Goal: Task Accomplishment & Management: Use online tool/utility

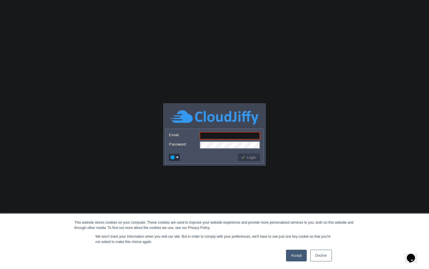
paste input "Gmail: [EMAIL_ADDRESS][DOMAIN_NAME] Password: [PERSON_NAME][SECURITY_DATA]"
type input "[EMAIL_ADDRESS][DOMAIN_NAME]"
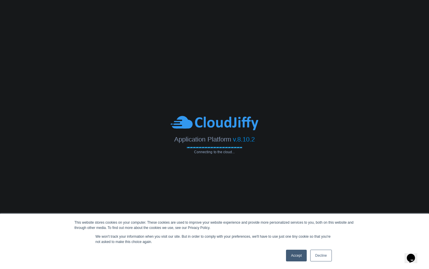
click at [313, 250] on link "Decline" at bounding box center [321, 255] width 22 height 12
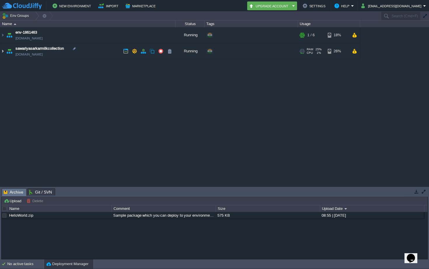
click at [3, 51] on img at bounding box center [2, 51] width 5 height 16
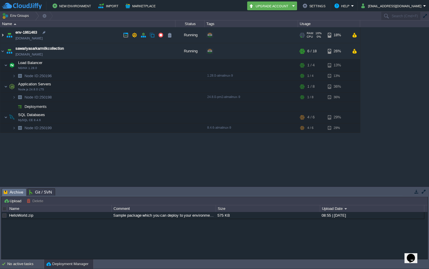
click at [4, 34] on img at bounding box center [2, 35] width 5 height 16
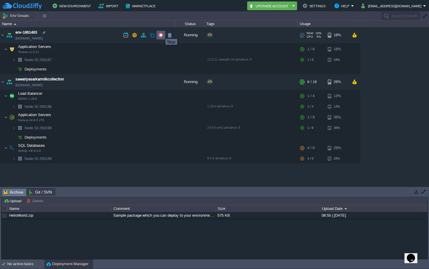
click at [161, 34] on button "button" at bounding box center [160, 34] width 5 height 5
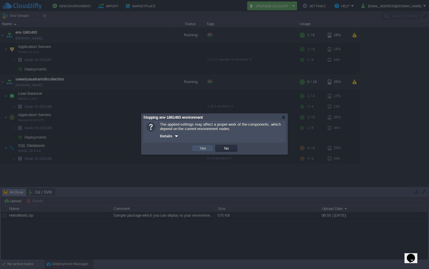
click at [198, 147] on button "Yes" at bounding box center [203, 147] width 10 height 5
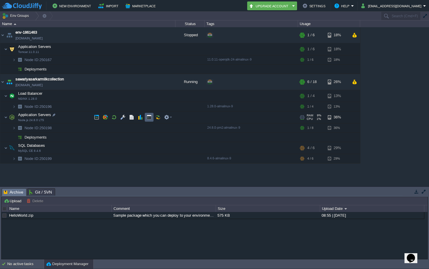
click at [147, 116] on button "button" at bounding box center [149, 116] width 5 height 5
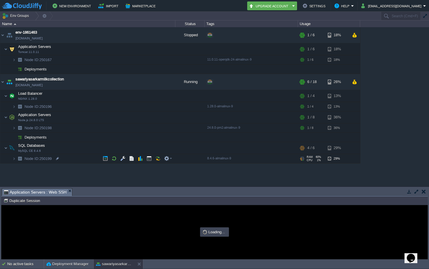
type input "#000000"
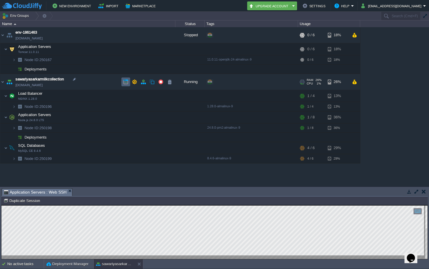
click at [124, 80] on button "button" at bounding box center [125, 81] width 5 height 5
click at [45, 78] on span "sawariyasarkarmilkcollection" at bounding box center [39, 79] width 48 height 6
click at [6, 82] on img at bounding box center [9, 82] width 8 height 16
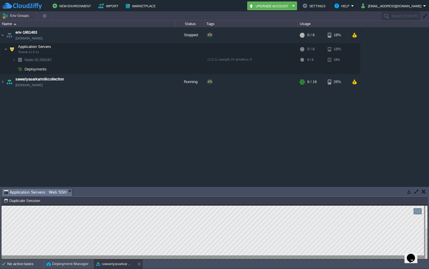
click at [424, 190] on button "button" at bounding box center [424, 191] width 4 height 5
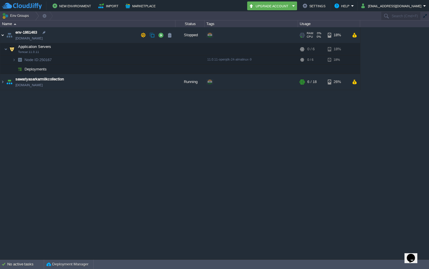
click at [3, 37] on img at bounding box center [2, 35] width 5 height 16
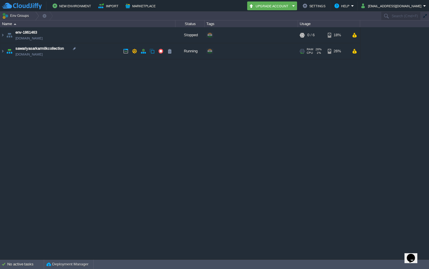
click at [5, 52] on img at bounding box center [2, 51] width 5 height 16
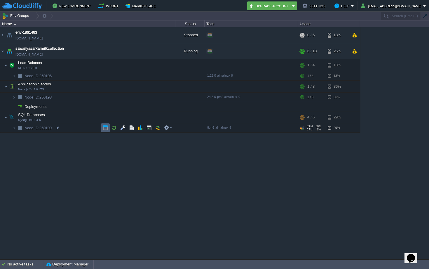
click at [106, 128] on button "button" at bounding box center [105, 127] width 5 height 5
click at [165, 66] on button "button" at bounding box center [166, 64] width 5 height 5
click at [121, 64] on button "button" at bounding box center [122, 64] width 5 height 5
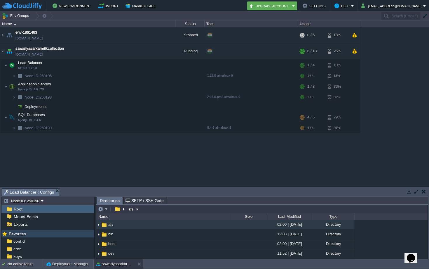
scroll to position [23, 0]
click at [135, 203] on span "SFTP / SSH Gate" at bounding box center [145, 200] width 38 height 7
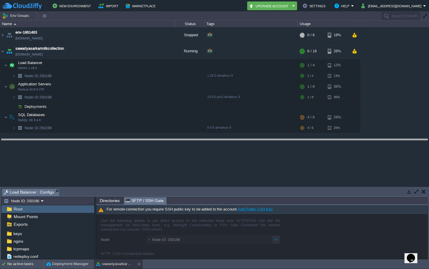
drag, startPoint x: 103, startPoint y: 194, endPoint x: 103, endPoint y: 145, distance: 49.3
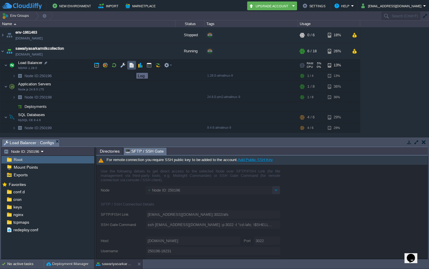
click at [132, 64] on button "button" at bounding box center [131, 64] width 5 height 5
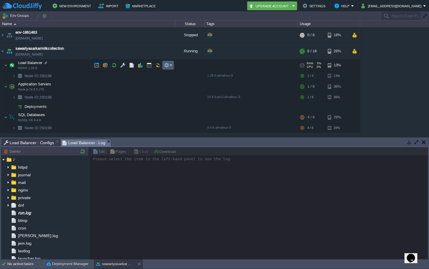
click at [163, 66] on td at bounding box center [168, 65] width 12 height 9
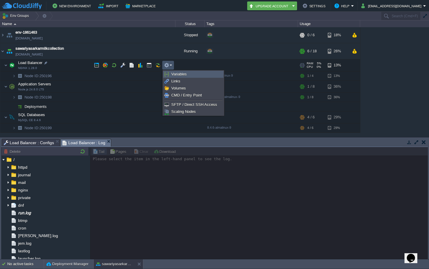
click at [169, 75] on link "Variables" at bounding box center [193, 74] width 60 height 6
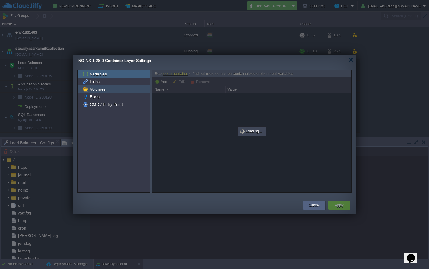
click at [99, 83] on span "Links" at bounding box center [95, 81] width 12 height 5
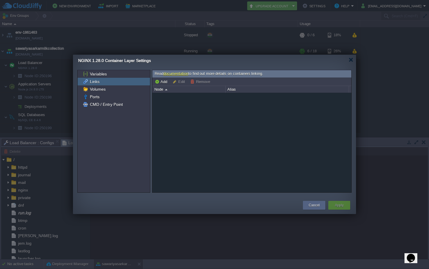
click at [98, 89] on span "Volumes" at bounding box center [98, 88] width 18 height 5
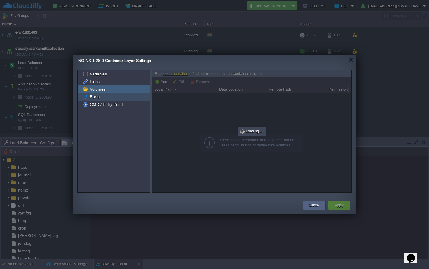
click at [98, 95] on span "Ports" at bounding box center [95, 96] width 12 height 5
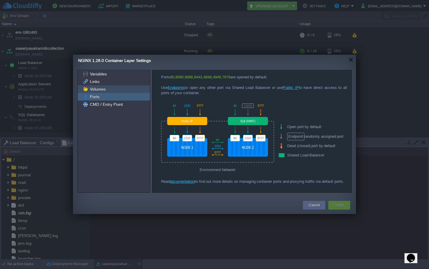
click at [97, 87] on span "Volumes" at bounding box center [98, 88] width 18 height 5
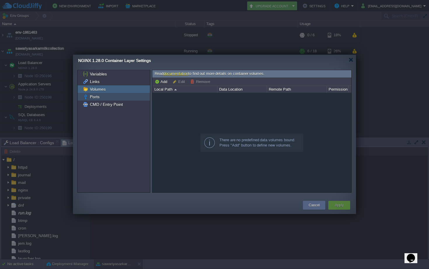
click at [96, 98] on span "Ports" at bounding box center [95, 96] width 12 height 5
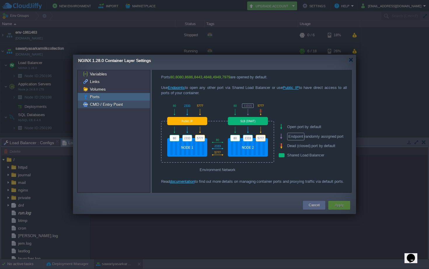
click at [95, 104] on span "CMD / Entry Point" at bounding box center [106, 104] width 35 height 5
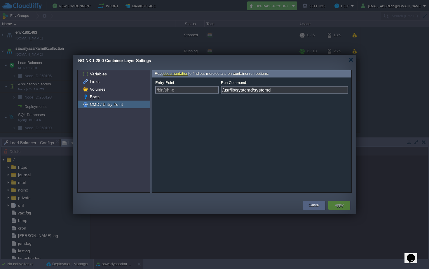
click at [348, 61] on div "NGINX 1.28.0 Container Layer Settings" at bounding box center [217, 61] width 278 height 12
click at [351, 59] on div at bounding box center [351, 60] width 4 height 4
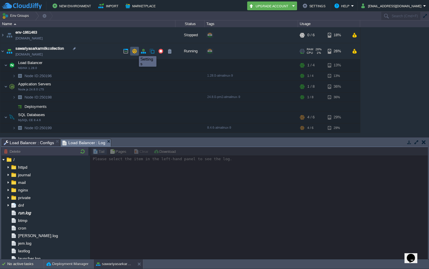
click at [135, 51] on button "button" at bounding box center [134, 50] width 5 height 5
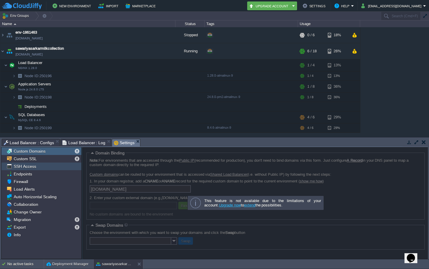
click at [40, 165] on div "SSH Access" at bounding box center [41, 166] width 80 height 8
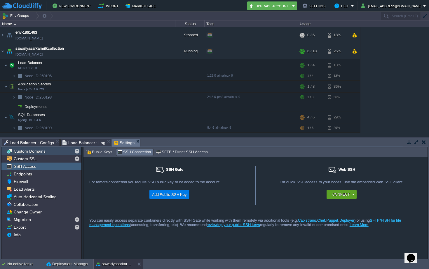
click at [46, 150] on div "Custom Domains" at bounding box center [41, 151] width 80 height 8
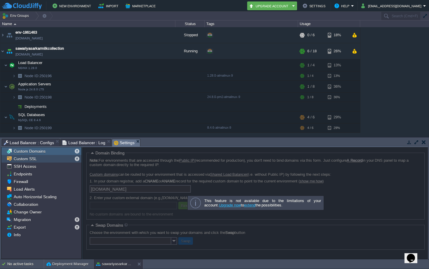
click at [57, 160] on div "Custom SSL" at bounding box center [41, 159] width 80 height 8
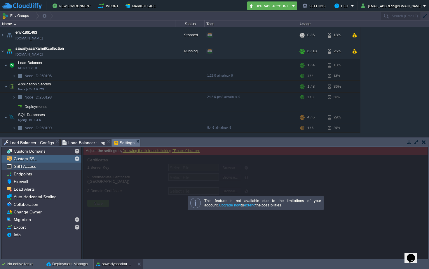
click at [52, 168] on div "SSH Access" at bounding box center [41, 166] width 80 height 8
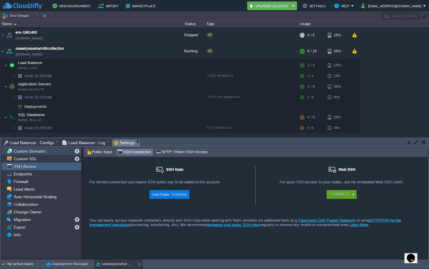
click at [48, 150] on div "Custom Domains" at bounding box center [41, 151] width 80 height 8
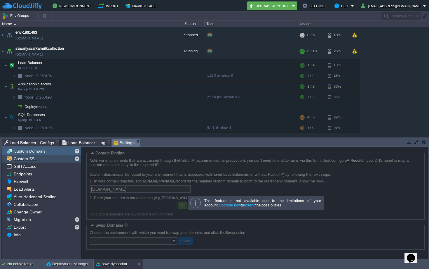
click at [23, 161] on span "Custom SSL" at bounding box center [25, 158] width 25 height 5
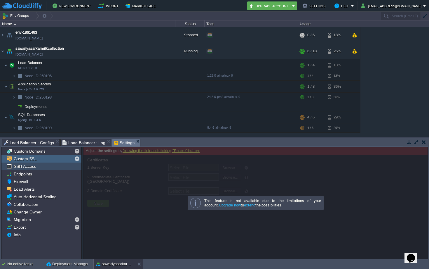
click at [22, 166] on span "SSH Access" at bounding box center [25, 165] width 25 height 5
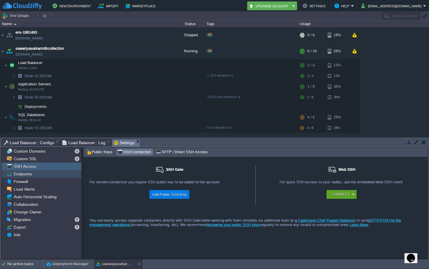
click at [31, 176] on span "Endpoints" at bounding box center [23, 173] width 20 height 5
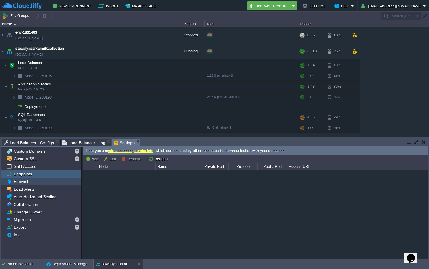
click at [20, 183] on span "Firewall" at bounding box center [21, 181] width 16 height 5
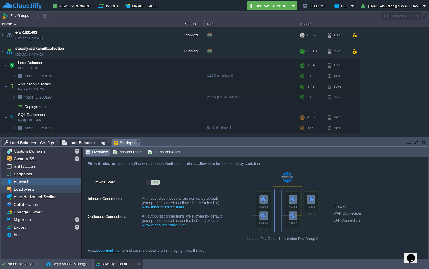
click at [21, 189] on span "Load Alerts" at bounding box center [24, 188] width 23 height 5
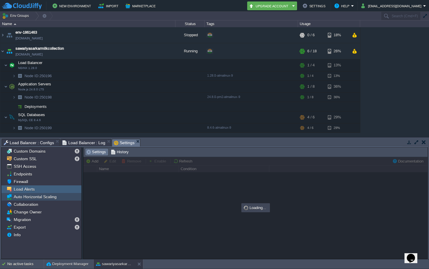
click at [22, 196] on span "Auto Horizontal Scaling" at bounding box center [35, 196] width 45 height 5
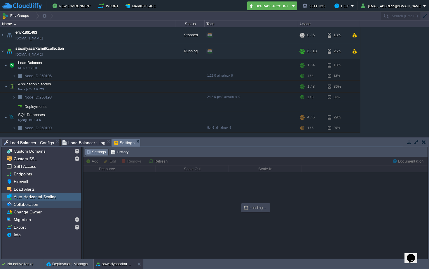
click at [21, 205] on span "Collaboration" at bounding box center [26, 203] width 27 height 5
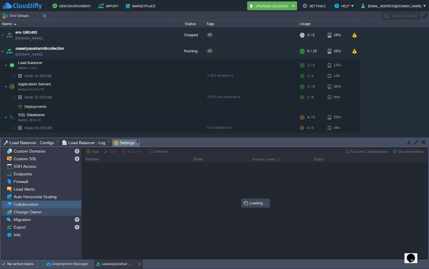
click at [21, 214] on span "Change Owner" at bounding box center [28, 211] width 30 height 5
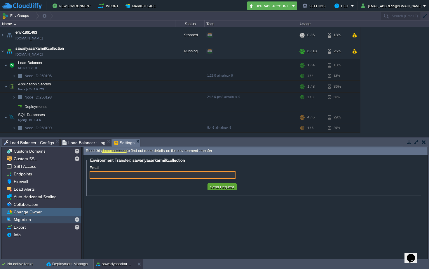
click at [21, 222] on div "Migration" at bounding box center [41, 219] width 80 height 8
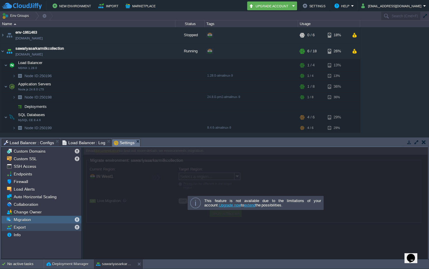
click at [21, 227] on span "Export" at bounding box center [20, 226] width 14 height 5
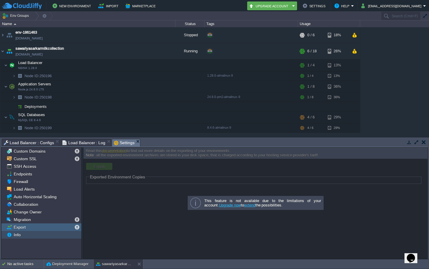
click at [20, 234] on span "Info" at bounding box center [17, 234] width 9 height 5
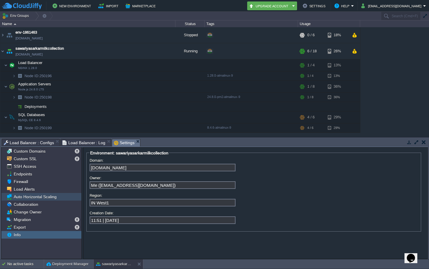
click at [36, 196] on span "Auto Horizontal Scaling" at bounding box center [35, 196] width 45 height 5
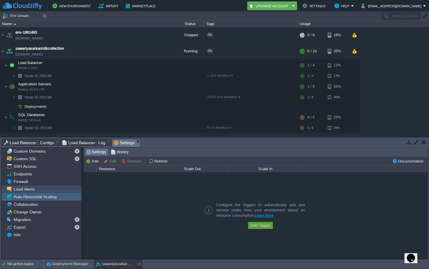
click at [34, 187] on span "Load Alerts" at bounding box center [24, 188] width 23 height 5
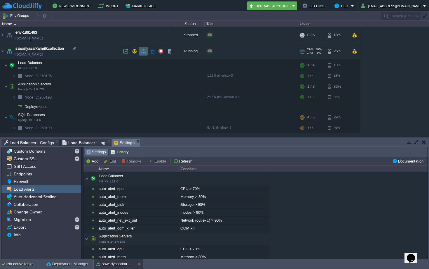
click at [141, 51] on button "button" at bounding box center [143, 50] width 5 height 5
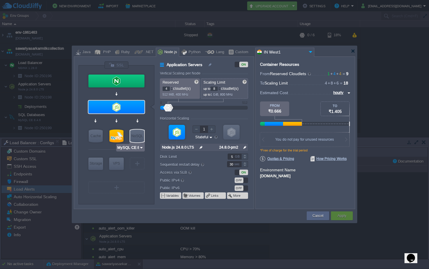
type input "Memcached [DATE]"
click at [121, 148] on input "Memcached [DATE]" at bounding box center [107, 148] width 36 height 6
click at [97, 136] on div "Cache" at bounding box center [96, 135] width 14 height 13
type input "Cache"
type input "1"
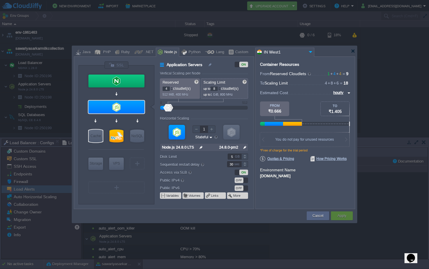
type input "4"
type input "Memcached [DATE]"
type input "[DATE]-almalin..."
type input "Stateless"
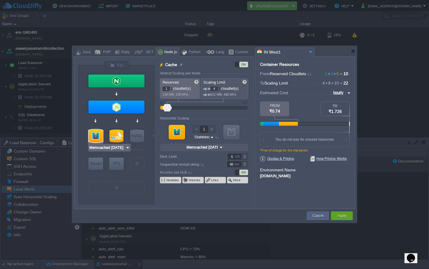
click at [97, 140] on div at bounding box center [96, 135] width 14 height 13
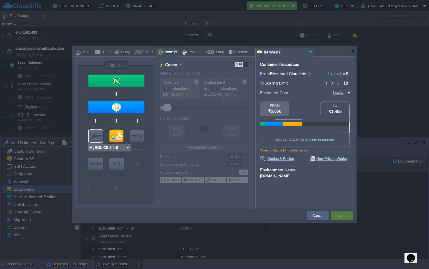
type input "Redis 7.2.4"
click at [352, 50] on div at bounding box center [353, 51] width 4 height 4
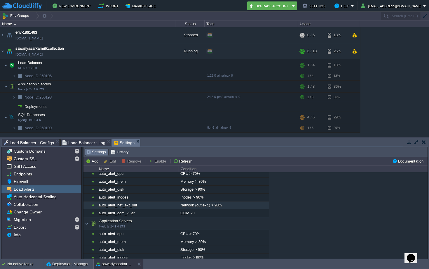
scroll to position [16, 0]
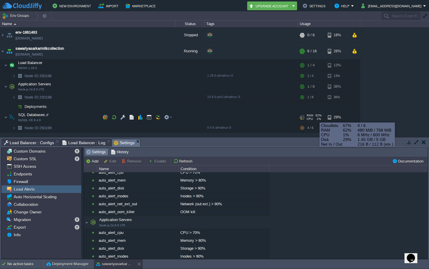
click at [315, 118] on span "1%" at bounding box center [318, 119] width 6 height 4
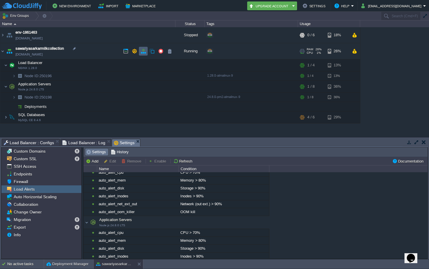
click at [141, 51] on button "button" at bounding box center [143, 50] width 5 height 5
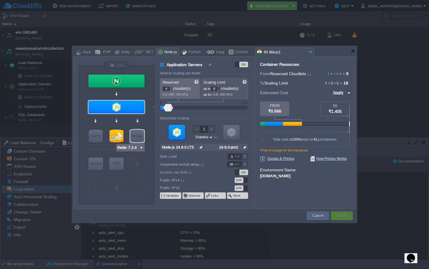
type input "MySQL CE 8.4.6"
click at [112, 136] on div at bounding box center [116, 135] width 14 height 13
type input "SQL Databases"
type input "6"
type input "MySQL CE 8.4.6"
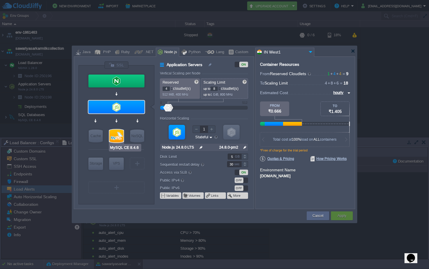
type input "null"
type input "8.4.6-almalinux-9"
type input "Stateless"
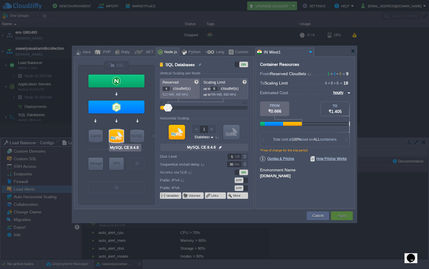
type input "Redis 7.2.4"
click at [83, 54] on div "Java" at bounding box center [86, 52] width 10 height 9
click at [355, 52] on div at bounding box center [215, 51] width 283 height 11
click at [351, 52] on div at bounding box center [353, 51] width 4 height 4
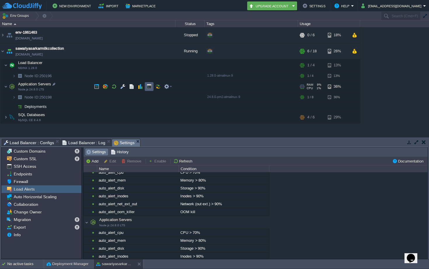
click at [146, 87] on td at bounding box center [149, 86] width 9 height 9
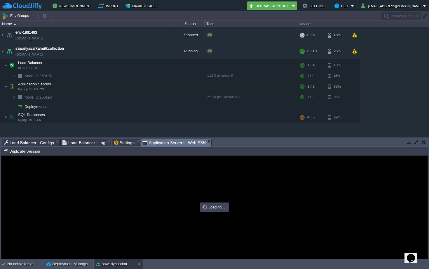
scroll to position [0, 0]
type input "#000000"
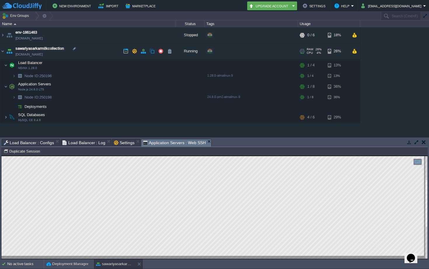
click at [43, 55] on link "[DOMAIN_NAME]" at bounding box center [28, 54] width 27 height 6
click at [164, 98] on button "button" at bounding box center [166, 96] width 5 height 5
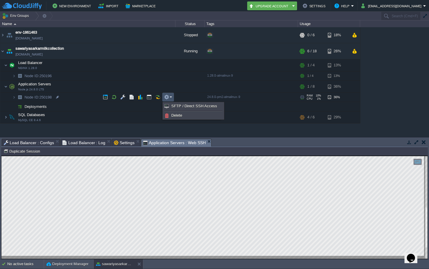
click at [144, 109] on td "Deployments" at bounding box center [87, 106] width 175 height 9
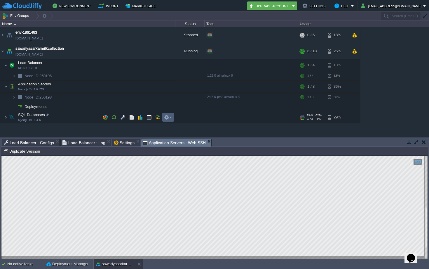
click at [163, 116] on td at bounding box center [168, 117] width 12 height 9
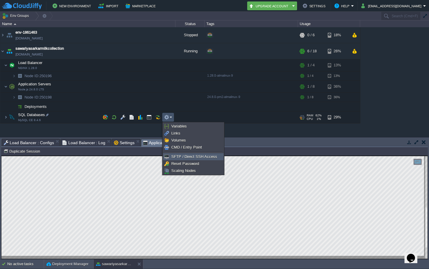
click at [175, 155] on span "SFTP / Direct SSH Access" at bounding box center [194, 156] width 46 height 4
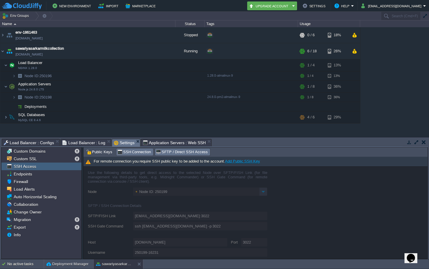
click at [124, 152] on span "SSH Connection" at bounding box center [134, 152] width 34 height 6
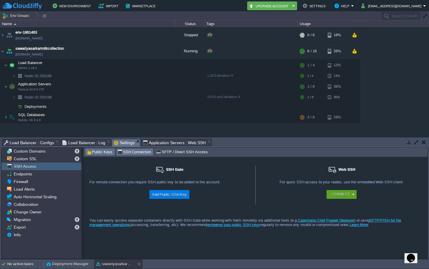
click at [99, 153] on span "Public Keys" at bounding box center [99, 152] width 26 height 6
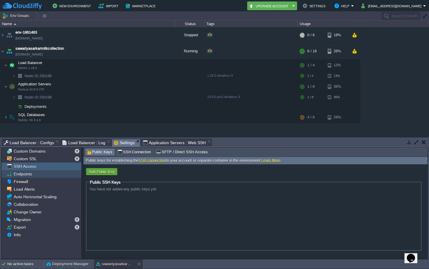
click at [41, 174] on div "Endpoints" at bounding box center [41, 174] width 80 height 8
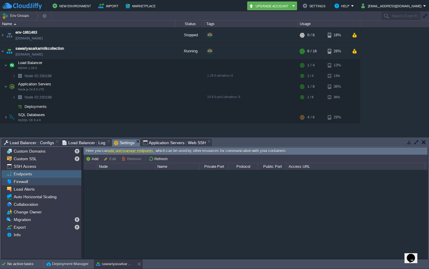
click at [34, 180] on div "Firewall" at bounding box center [41, 182] width 80 height 8
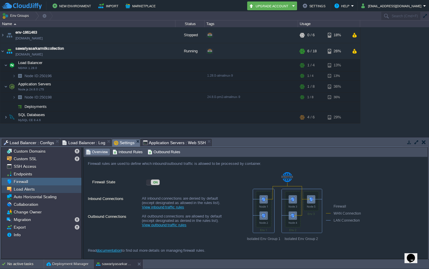
click at [29, 188] on span "Load Alerts" at bounding box center [24, 188] width 23 height 5
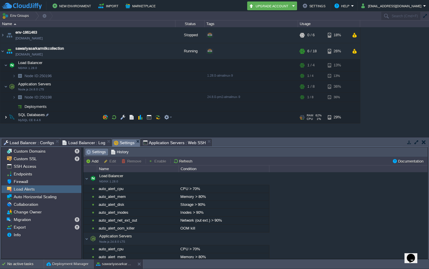
click at [6, 119] on img at bounding box center [6, 117] width 4 height 12
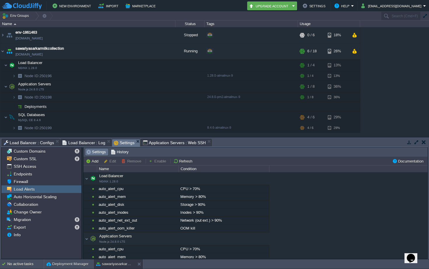
click at [421, 144] on td at bounding box center [423, 141] width 7 height 7
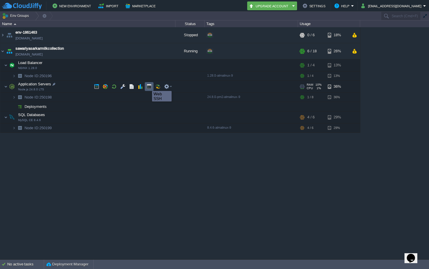
click at [148, 86] on button "button" at bounding box center [149, 86] width 5 height 5
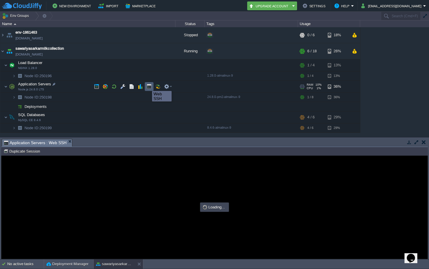
type input "#000000"
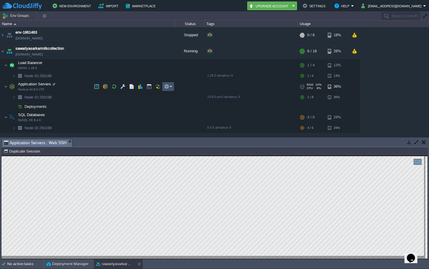
click at [168, 86] on button "button" at bounding box center [166, 86] width 5 height 5
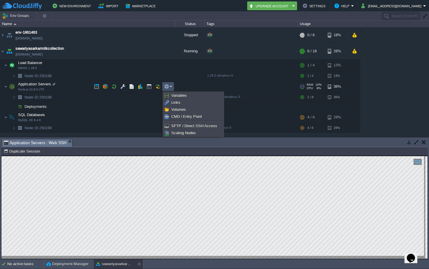
click at [41, 87] on td "Application Servers Node.js 24.8.0 LTS" at bounding box center [87, 87] width 175 height 12
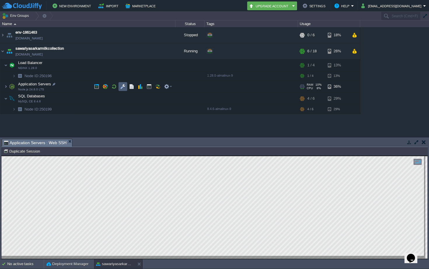
click at [123, 88] on button "button" at bounding box center [122, 86] width 5 height 5
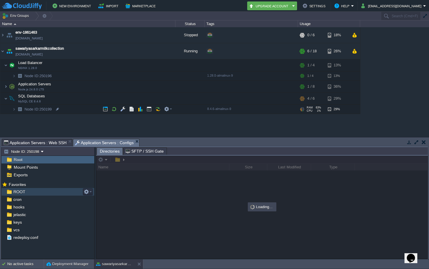
click at [15, 191] on span "ROOT" at bounding box center [19, 191] width 14 height 5
click at [88, 191] on button "button" at bounding box center [86, 191] width 5 height 5
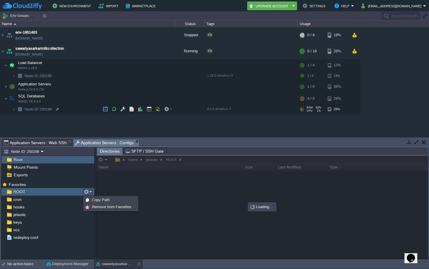
click at [129, 185] on div at bounding box center [261, 206] width 331 height 103
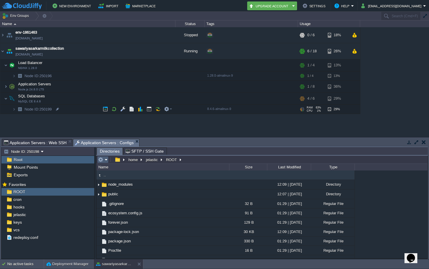
click at [107, 160] on td at bounding box center [102, 159] width 11 height 7
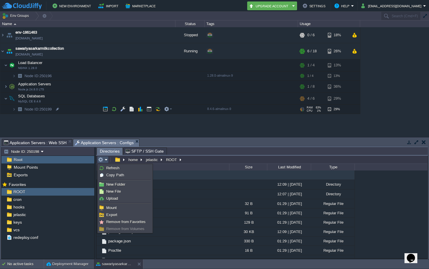
click at [220, 178] on td ".." at bounding box center [162, 174] width 133 height 9
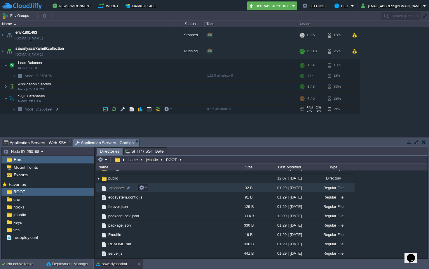
scroll to position [3, 0]
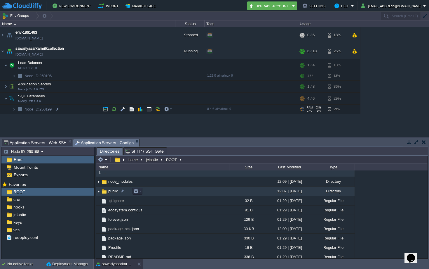
click at [99, 191] on img at bounding box center [98, 191] width 5 height 9
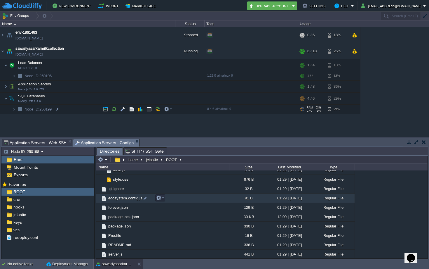
scroll to position [44, 0]
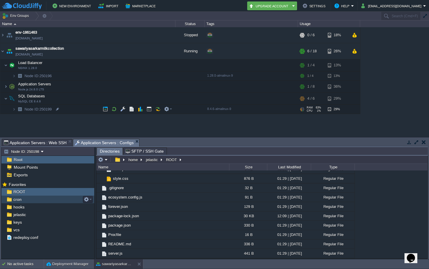
click at [13, 199] on span "cron" at bounding box center [17, 198] width 10 height 5
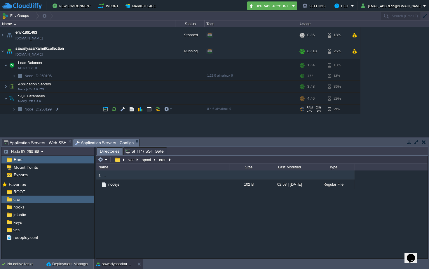
click at [119, 189] on td "nodejs" at bounding box center [162, 184] width 133 height 9
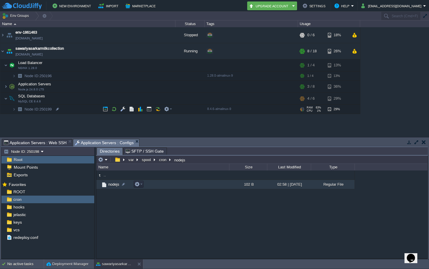
click at [108, 188] on td "nodejs" at bounding box center [162, 184] width 133 height 9
click at [26, 218] on div "jelastic" at bounding box center [47, 214] width 93 height 8
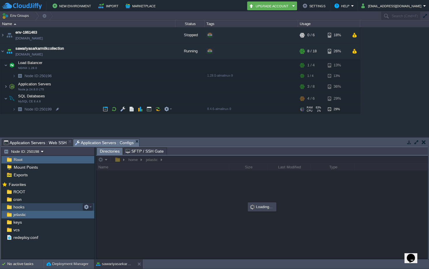
click at [16, 208] on span "hooks" at bounding box center [18, 206] width 13 height 5
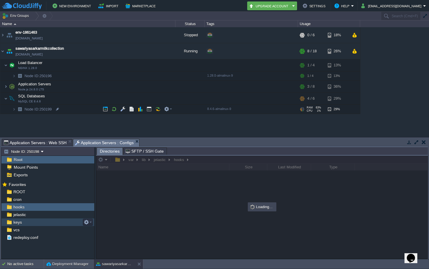
click at [20, 221] on span "keys" at bounding box center [17, 221] width 11 height 5
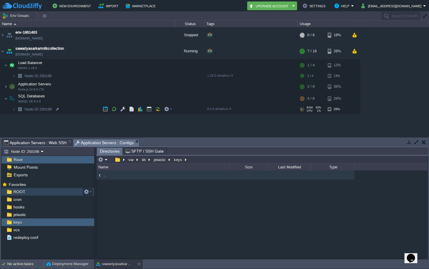
click at [25, 191] on div "ROOT" at bounding box center [47, 192] width 93 height 8
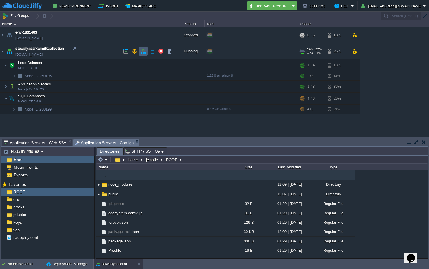
click at [141, 52] on button "button" at bounding box center [143, 50] width 5 height 5
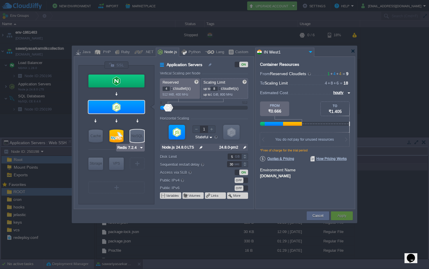
type input "MySQL CE 8.4.6"
click at [117, 137] on div at bounding box center [116, 135] width 14 height 13
type input "SQL Databases"
type input "6"
type input "MySQL CE 8.4.6"
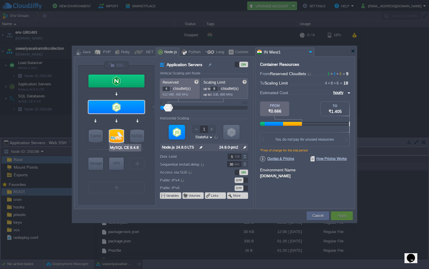
type input "null"
type input "8.4.6-almalinux-9"
type input "Stateless"
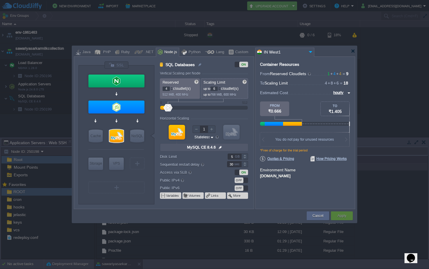
type input "NGINX 1.28.0"
click at [111, 73] on div "VM Balancing" at bounding box center [117, 80] width 58 height 15
click at [124, 82] on div at bounding box center [116, 80] width 56 height 13
type input "Load Balancer"
type input "1"
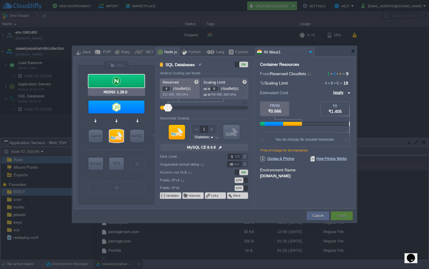
type input "4"
type input "NGINX 1.28.0"
type input "null"
type input "1.28.0-almalin..."
type input "Stateful"
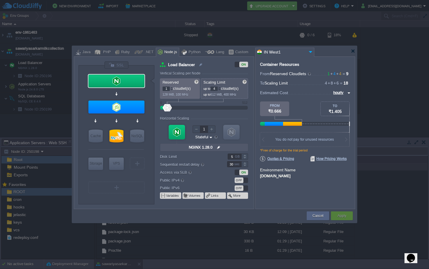
click at [338, 92] on input "hourly" at bounding box center [339, 92] width 14 height 6
click at [340, 102] on div "monthly" at bounding box center [340, 99] width 20 height 7
type input "monthly"
click at [354, 48] on div at bounding box center [214, 51] width 281 height 11
click at [353, 50] on div at bounding box center [353, 51] width 4 height 4
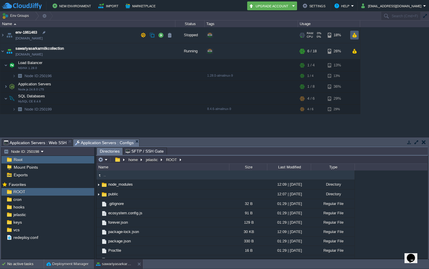
click at [352, 38] on td at bounding box center [354, 35] width 8 height 9
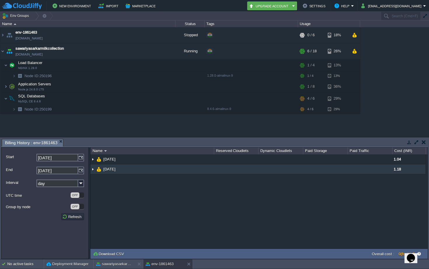
click at [94, 170] on img at bounding box center [93, 169] width 5 height 10
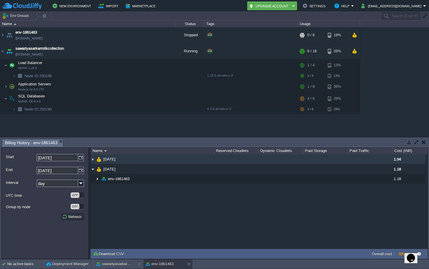
click at [94, 160] on img at bounding box center [93, 159] width 5 height 10
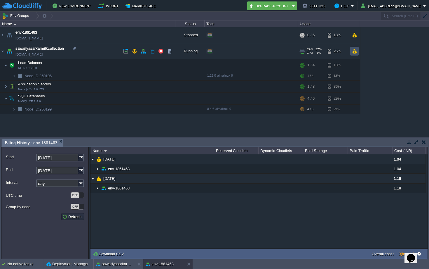
click at [354, 49] on button "button" at bounding box center [354, 50] width 5 height 5
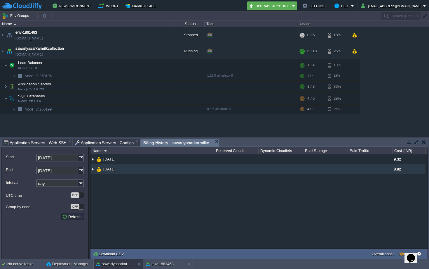
click at [400, 169] on span "8.82" at bounding box center [397, 169] width 7 height 4
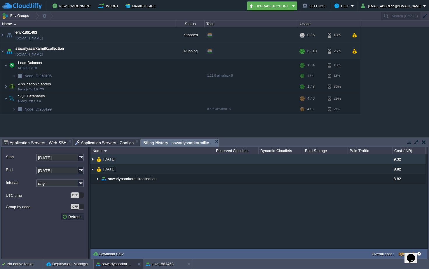
click at [398, 160] on span "9.32" at bounding box center [397, 159] width 7 height 4
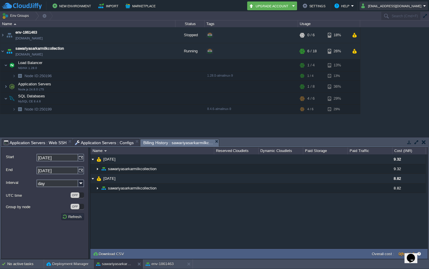
click at [391, 6] on button "[EMAIL_ADDRESS][DOMAIN_NAME]" at bounding box center [392, 5] width 62 height 7
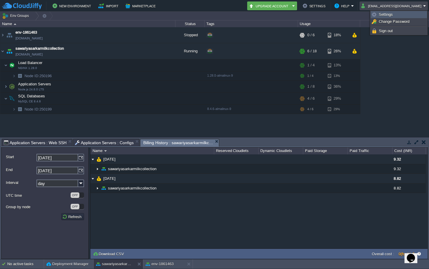
click at [385, 14] on span "Settings" at bounding box center [386, 14] width 14 height 4
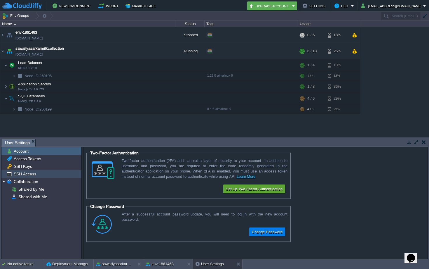
click at [22, 173] on span "SSH Access" at bounding box center [25, 173] width 25 height 5
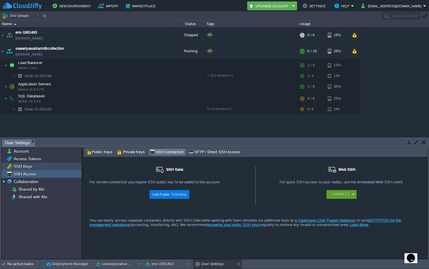
click at [25, 167] on span "SSH Keys" at bounding box center [23, 165] width 20 height 5
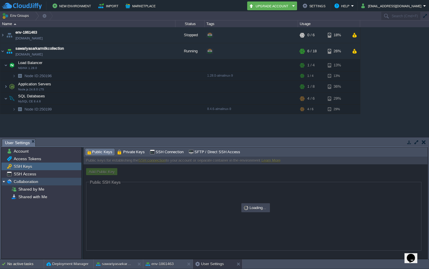
click at [23, 183] on span "Collaboration" at bounding box center [26, 181] width 27 height 5
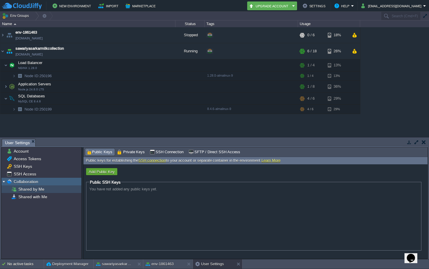
click at [23, 189] on span "Shared by Me" at bounding box center [31, 188] width 28 height 5
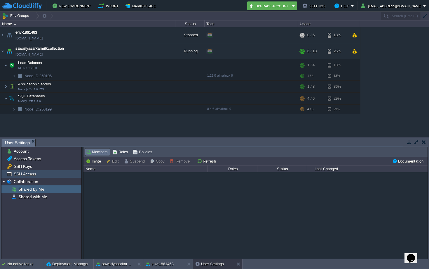
click at [22, 175] on span "SSH Access" at bounding box center [25, 173] width 25 height 5
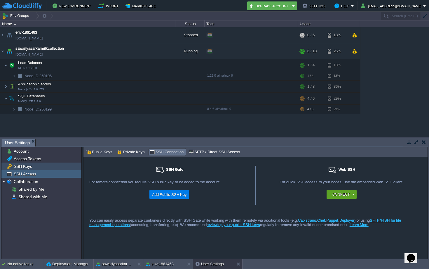
click at [21, 166] on span "SSH Keys" at bounding box center [23, 165] width 20 height 5
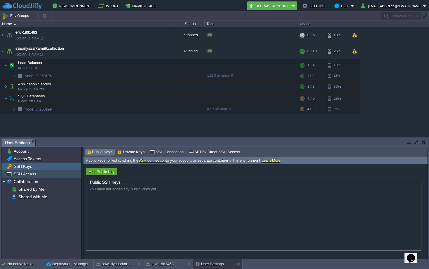
click at [22, 174] on span "SSH Access" at bounding box center [25, 173] width 25 height 5
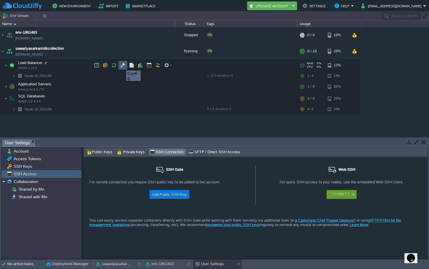
click at [122, 65] on button "button" at bounding box center [122, 64] width 5 height 5
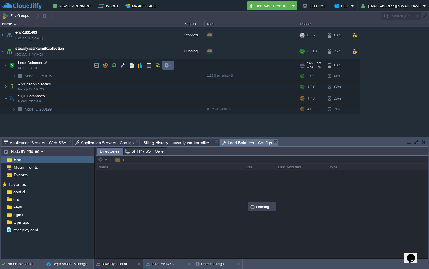
click at [167, 64] on button "button" at bounding box center [166, 64] width 5 height 5
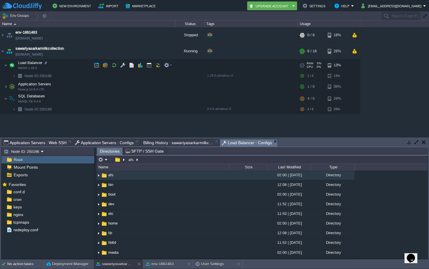
click at [28, 65] on span "Load Balancer" at bounding box center [31, 62] width 26 height 5
click at [25, 64] on span "Load Balancer" at bounding box center [31, 62] width 26 height 5
click at [5, 64] on img at bounding box center [6, 65] width 4 height 12
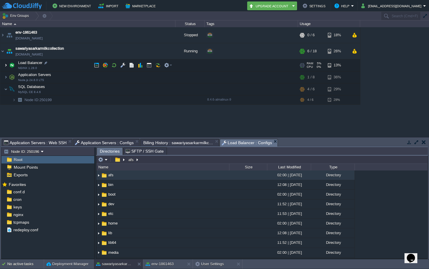
click at [5, 64] on img at bounding box center [6, 65] width 4 height 12
click at [6, 63] on img at bounding box center [6, 65] width 4 height 12
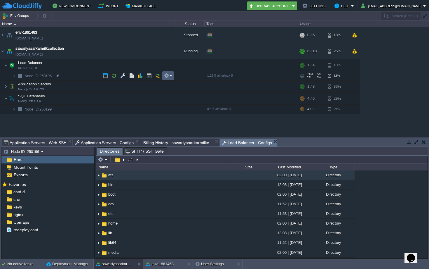
click at [166, 77] on button "button" at bounding box center [166, 75] width 5 height 5
click at [168, 82] on img at bounding box center [166, 84] width 5 height 5
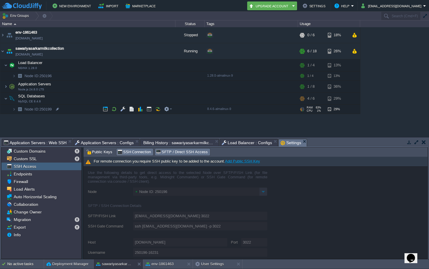
click at [123, 152] on span "SSH Connection" at bounding box center [134, 152] width 34 height 6
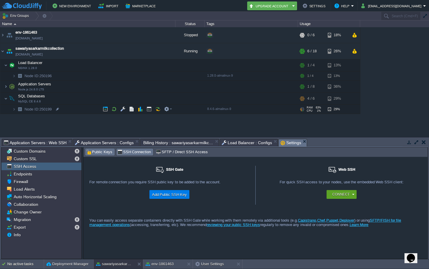
click at [104, 150] on span "Public Keys" at bounding box center [99, 152] width 26 height 6
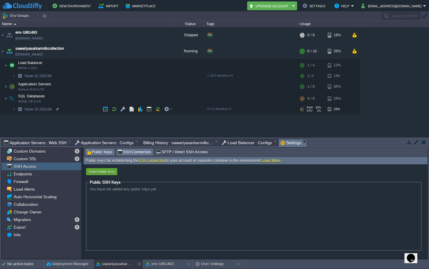
click at [142, 152] on span "SSH Connection" at bounding box center [134, 152] width 34 height 6
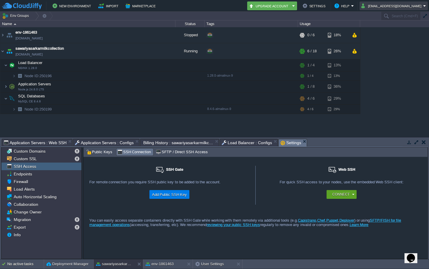
click at [405, 7] on button "[EMAIL_ADDRESS][DOMAIN_NAME]" at bounding box center [392, 5] width 62 height 7
click at [236, 202] on div "SSH Gate For remote connection you require SSH public key to be added to the ac…" at bounding box center [169, 185] width 172 height 39
click at [28, 188] on span "Load Alerts" at bounding box center [24, 188] width 23 height 5
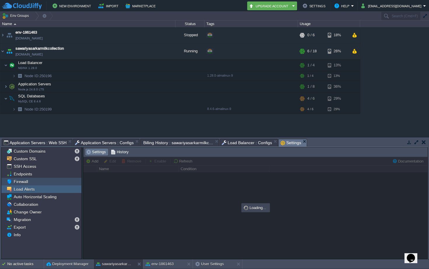
click at [26, 182] on span "Firewall" at bounding box center [21, 181] width 16 height 5
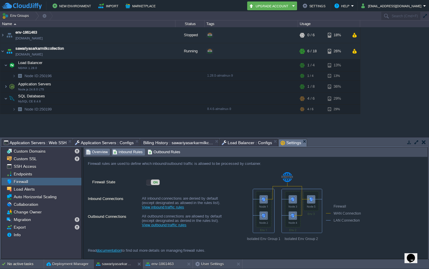
click at [133, 152] on span "Inbound Rules" at bounding box center [128, 152] width 30 height 6
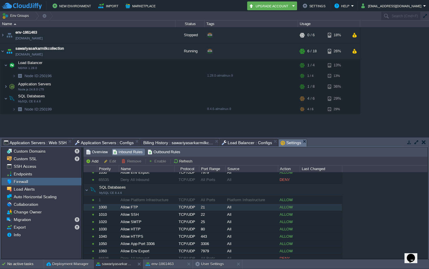
scroll to position [120, 0]
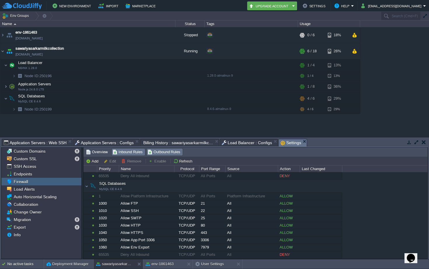
click at [163, 155] on span "Outbound Rules" at bounding box center [164, 152] width 33 height 6
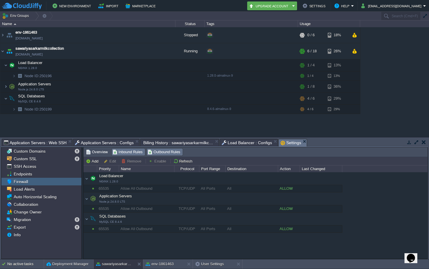
click at [133, 152] on span "Inbound Rules" at bounding box center [128, 152] width 30 height 6
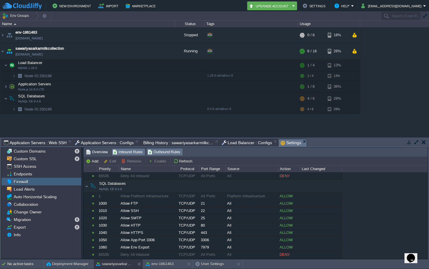
click at [173, 150] on span "Outbound Rules" at bounding box center [164, 152] width 33 height 6
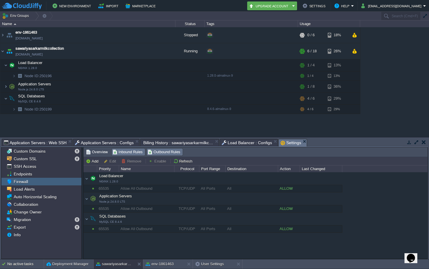
click at [133, 153] on span "Inbound Rules" at bounding box center [128, 152] width 30 height 6
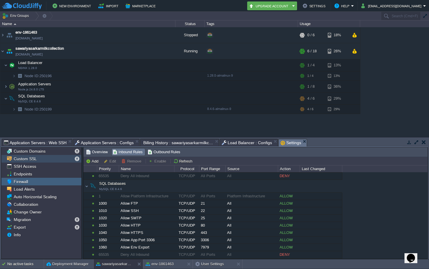
click at [13, 161] on span "Custom SSL" at bounding box center [25, 158] width 25 height 5
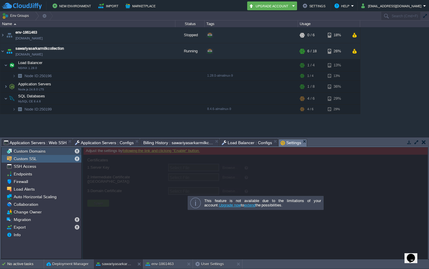
click at [29, 149] on span "Custom Domains" at bounding box center [30, 150] width 34 height 5
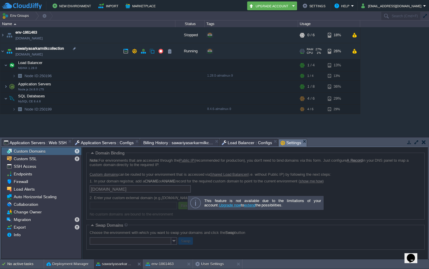
click at [39, 55] on link "[DOMAIN_NAME]" at bounding box center [28, 54] width 27 height 6
click at [106, 84] on button "button" at bounding box center [105, 86] width 5 height 5
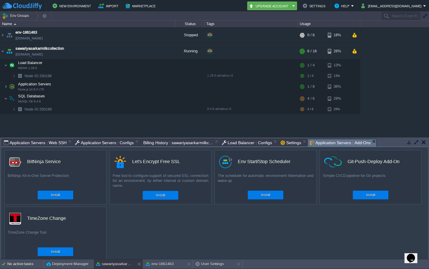
scroll to position [6, 0]
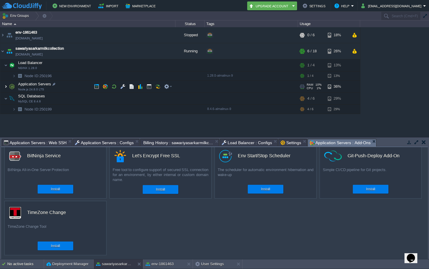
click at [6, 87] on img at bounding box center [6, 87] width 4 height 12
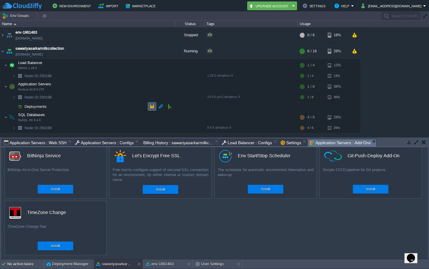
click at [151, 105] on button "button" at bounding box center [151, 106] width 5 height 5
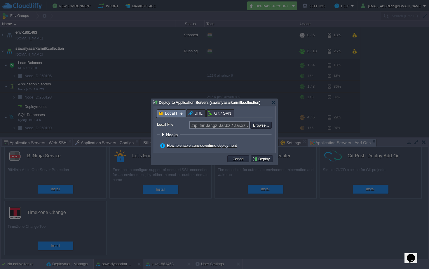
click at [194, 116] on span "URL" at bounding box center [196, 112] width 14 height 7
click at [217, 118] on div "Local File URL Git / SVN" at bounding box center [214, 113] width 116 height 8
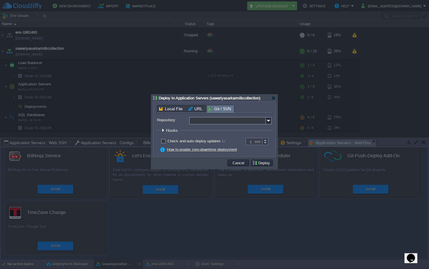
click at [201, 124] on input "Repository:" at bounding box center [227, 121] width 77 height 8
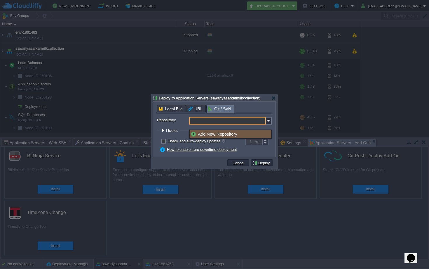
click at [200, 124] on input "Repository:" at bounding box center [227, 121] width 77 height 8
type input "Select existing or add a new one"
click at [163, 132] on div at bounding box center [163, 130] width 4 height 4
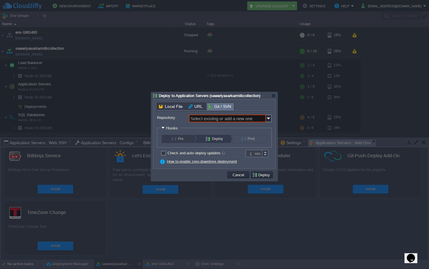
click at [187, 141] on button "Pre" at bounding box center [182, 139] width 20 height 8
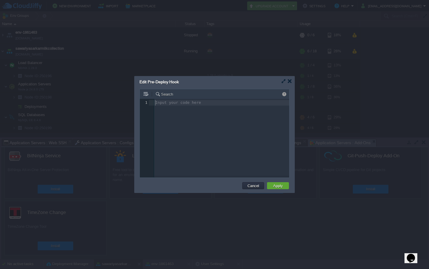
scroll to position [2, 0]
click at [289, 83] on div at bounding box center [290, 81] width 4 height 4
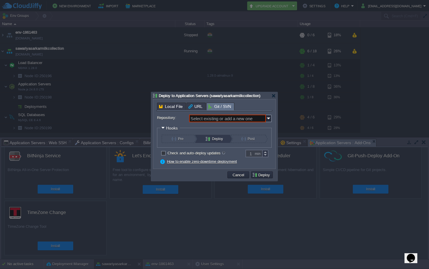
click at [219, 143] on button "Deploy" at bounding box center [216, 139] width 20 height 8
click at [261, 142] on div "Post" at bounding box center [249, 139] width 32 height 8
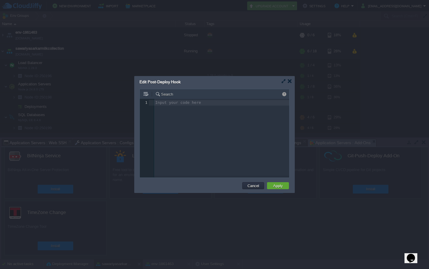
click at [292, 79] on div at bounding box center [290, 81] width 4 height 4
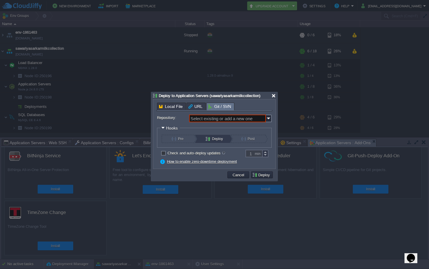
click at [272, 96] on div at bounding box center [274, 95] width 4 height 4
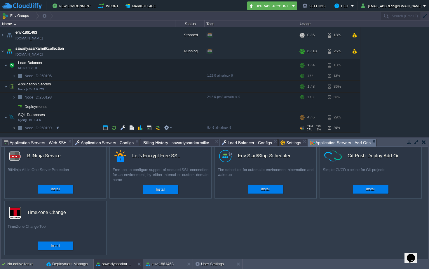
click at [13, 128] on img at bounding box center [14, 127] width 4 height 9
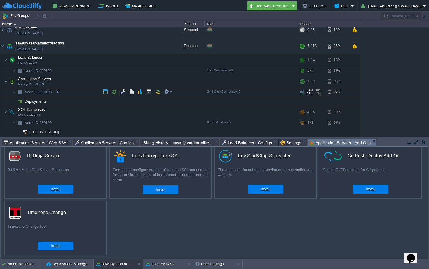
click at [40, 93] on span "Node ID: 250198" at bounding box center [38, 91] width 29 height 5
click at [14, 93] on img at bounding box center [14, 91] width 4 height 9
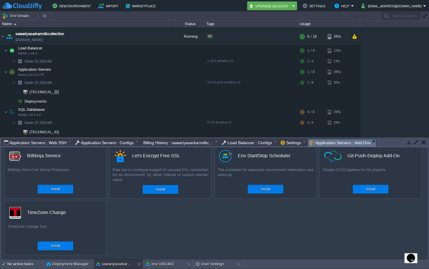
scroll to position [0, 0]
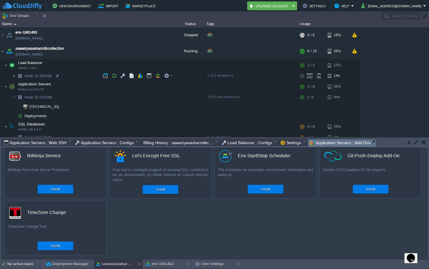
click at [15, 74] on img at bounding box center [14, 75] width 4 height 9
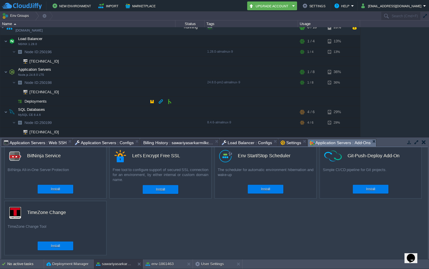
scroll to position [13, 0]
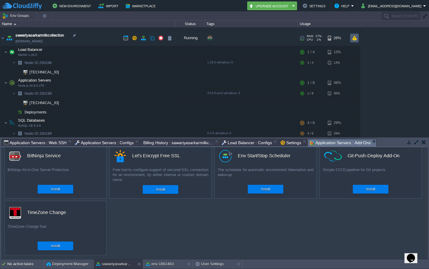
click at [356, 37] on button "button" at bounding box center [354, 37] width 5 height 5
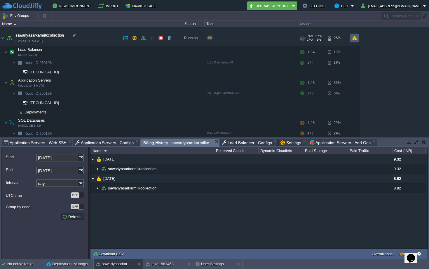
scroll to position [0, 0]
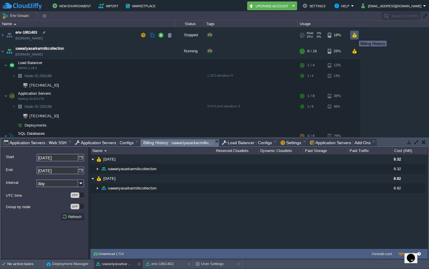
click at [355, 35] on button "button" at bounding box center [354, 34] width 5 height 5
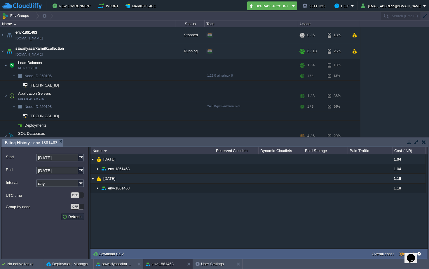
click at [401, 255] on span "(for trial)" at bounding box center [408, 253] width 14 height 4
click at [385, 255] on label "Overall cost :" at bounding box center [383, 253] width 23 height 4
click at [396, 256] on td "Overall cost :" at bounding box center [391, 253] width 23 height 7
click at [353, 51] on button "button" at bounding box center [354, 50] width 5 height 5
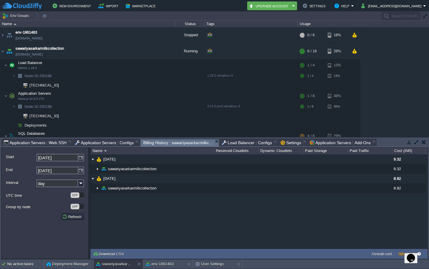
click at [409, 255] on icon "Opens Chat This icon Opens the chat window." at bounding box center [410, 257] width 9 height 9
click at [408, 259] on button "Close Chat This icon closes the chat window." at bounding box center [410, 259] width 11 height 8
